Goal: Information Seeking & Learning: Find specific page/section

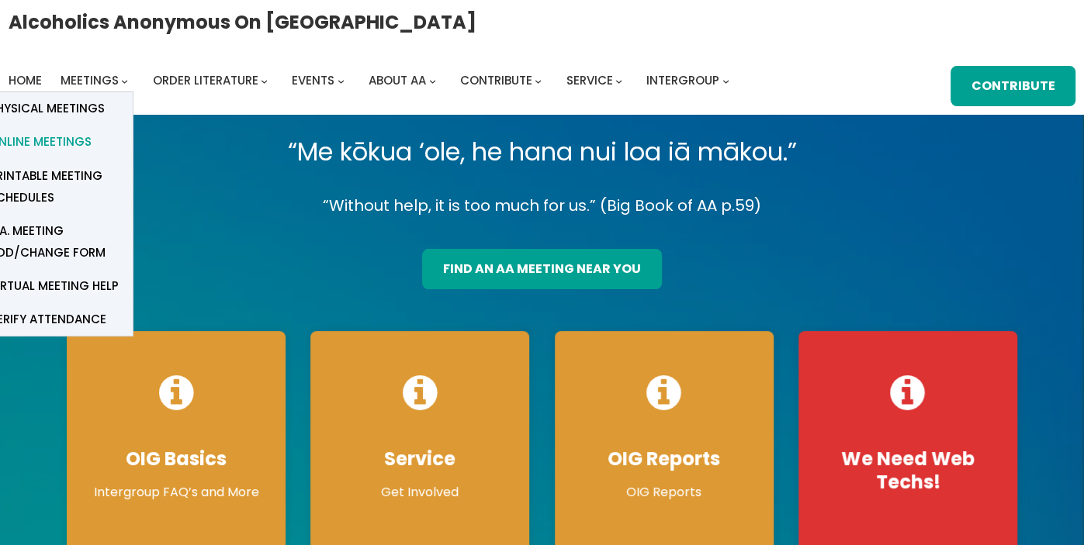
click at [92, 131] on span "Online Meetings" at bounding box center [40, 142] width 102 height 22
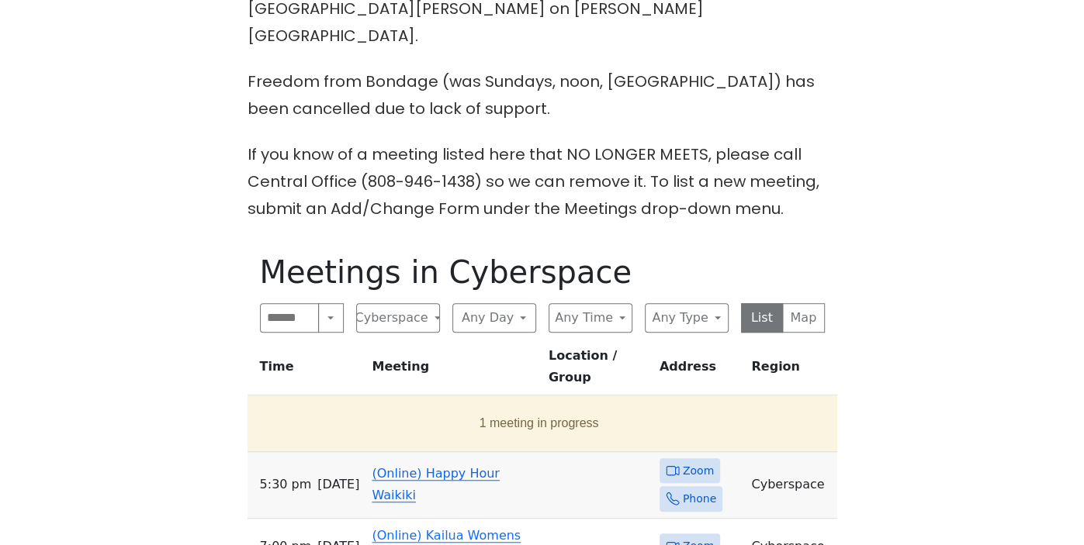
scroll to position [562, 0]
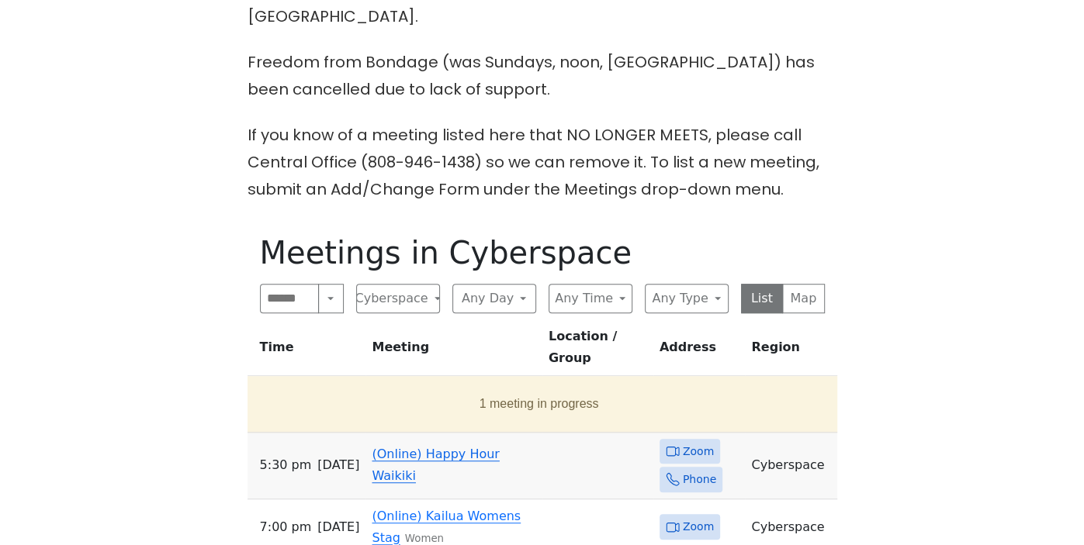
click at [448, 447] on link "(Online) Happy Hour Waikiki" at bounding box center [435, 465] width 127 height 36
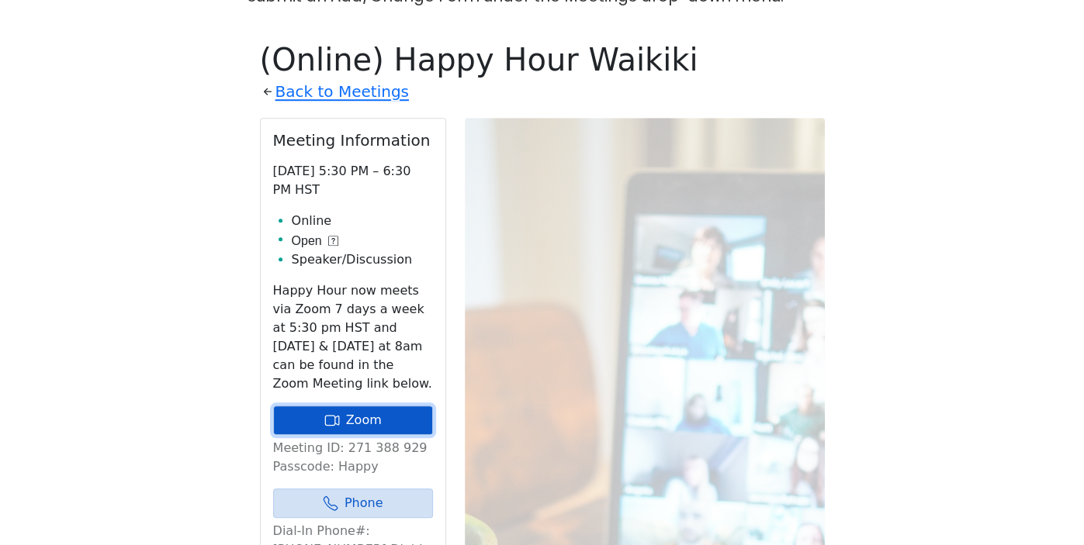
click at [400, 406] on link "Zoom" at bounding box center [353, 420] width 160 height 29
